Goal: Navigation & Orientation: Find specific page/section

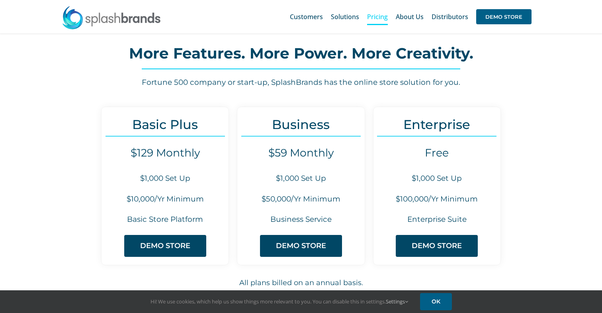
scroll to position [27, 0]
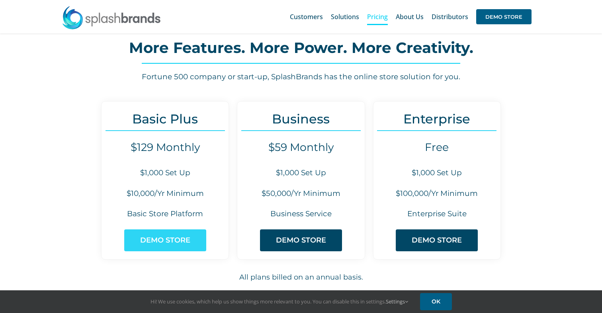
click at [176, 236] on span "DEMO STORE" at bounding box center [165, 240] width 50 height 8
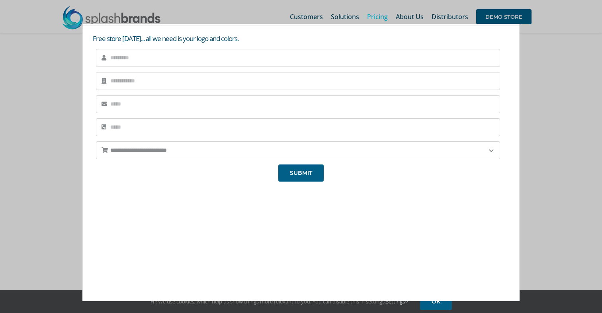
scroll to position [0, 0]
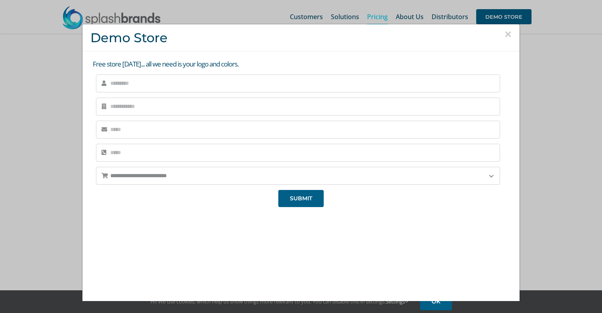
click at [513, 32] on div "× Demo Store" at bounding box center [300, 37] width 437 height 27
click at [511, 35] on div "× Demo Store" at bounding box center [300, 37] width 437 height 27
click at [511, 35] on button "×" at bounding box center [507, 34] width 7 height 12
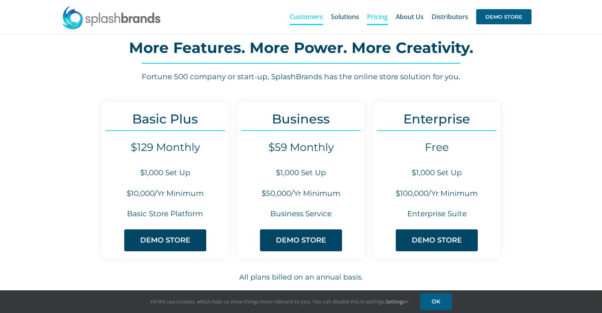
click at [306, 17] on span "Customers" at bounding box center [306, 17] width 33 height 6
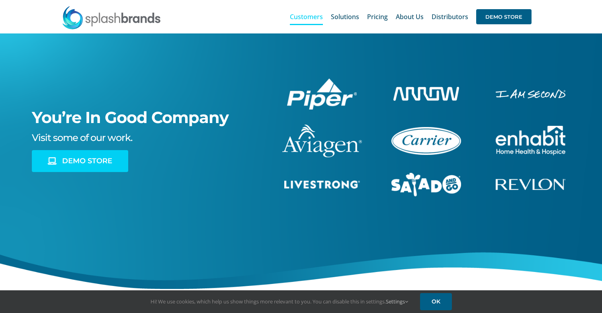
click at [92, 161] on span "DEMO STORE" at bounding box center [87, 161] width 50 height 8
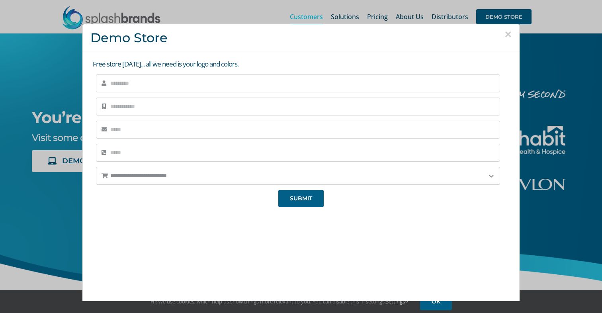
click at [510, 35] on button "×" at bounding box center [507, 34] width 7 height 12
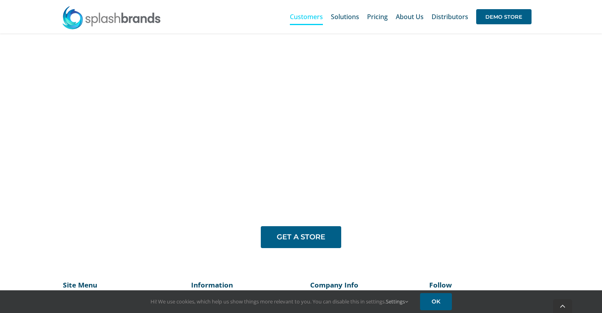
scroll to position [564, 0]
